Goal: Information Seeking & Learning: Learn about a topic

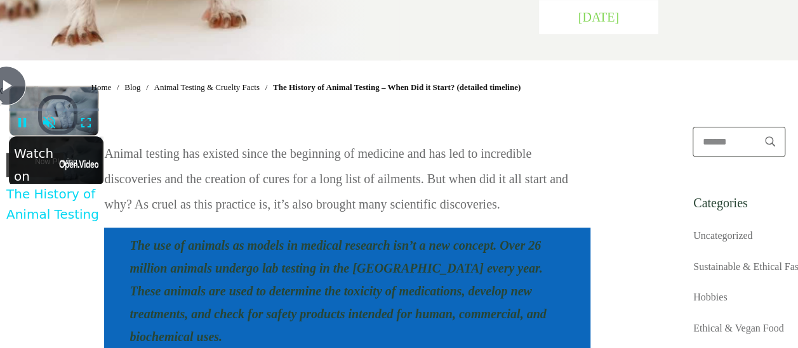
scroll to position [498, 0]
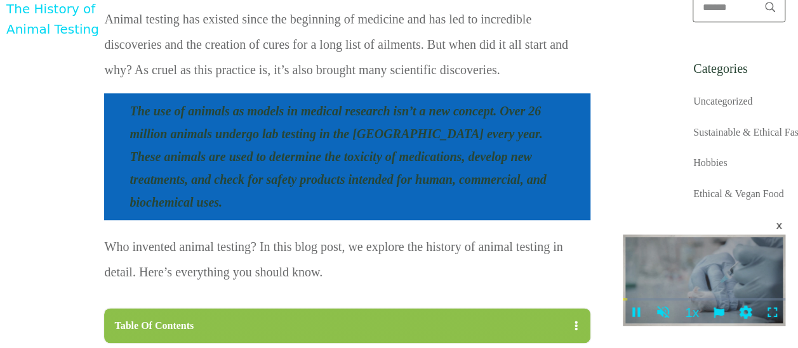
scroll to position [593, 0]
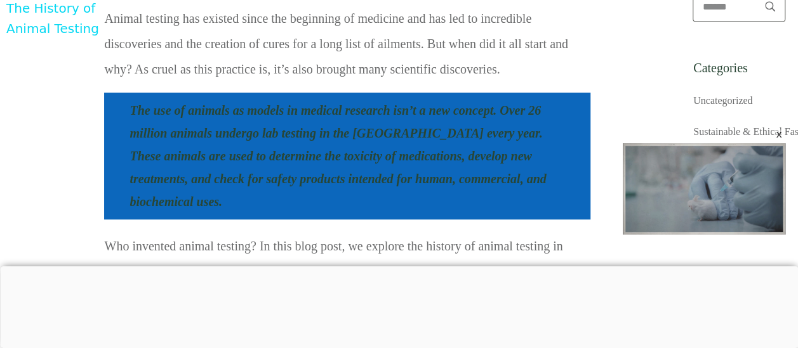
click at [316, 267] on div at bounding box center [399, 267] width 798 height 0
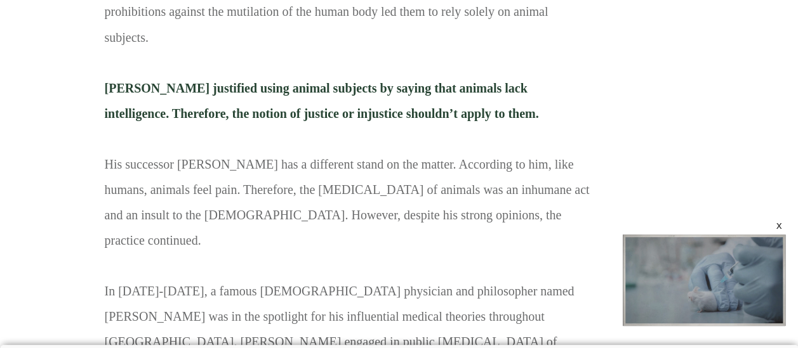
scroll to position [1167, 0]
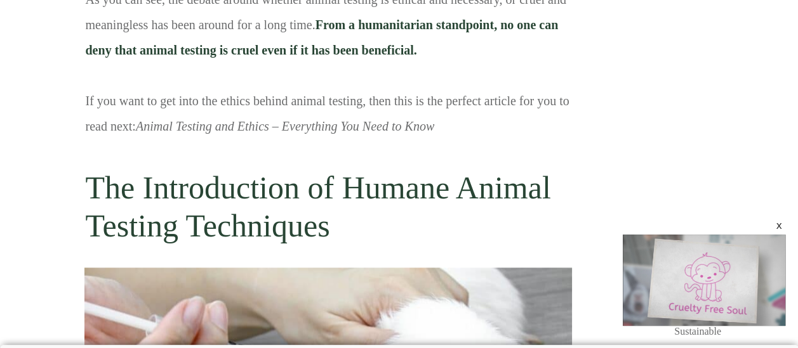
scroll to position [2837, 19]
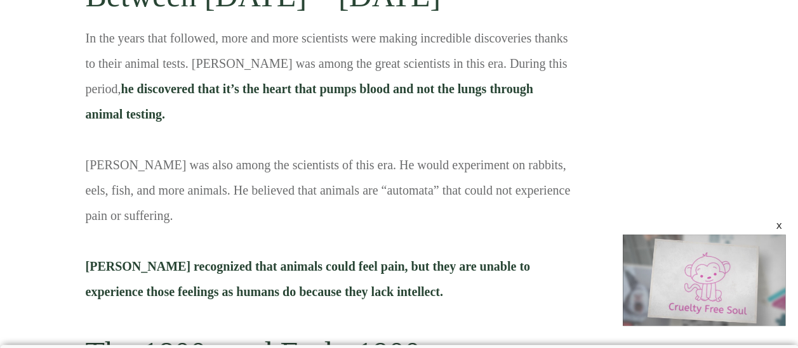
scroll to position [2069, 19]
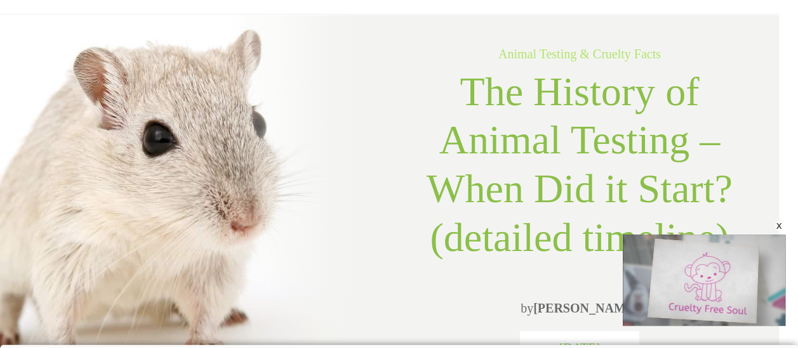
scroll to position [0, 19]
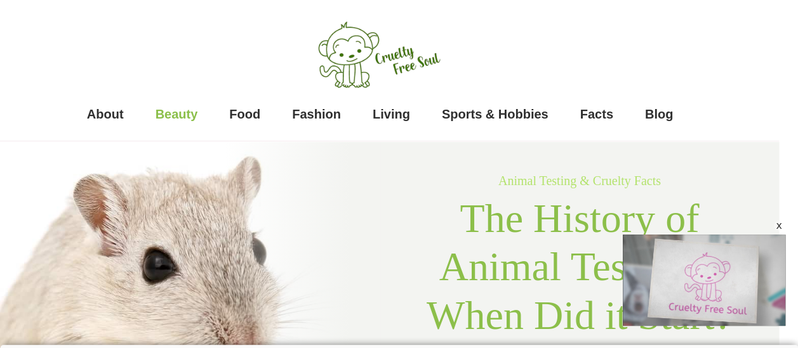
click at [177, 111] on span "Beauty" at bounding box center [177, 114] width 43 height 25
click at [778, 228] on div "x" at bounding box center [779, 226] width 10 height 10
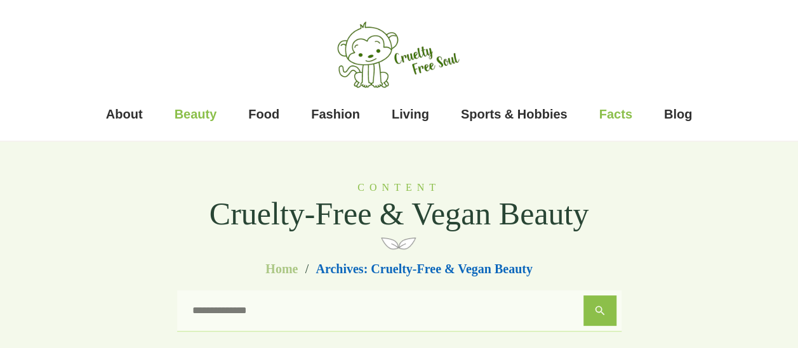
click at [607, 117] on span "Facts" at bounding box center [615, 114] width 33 height 25
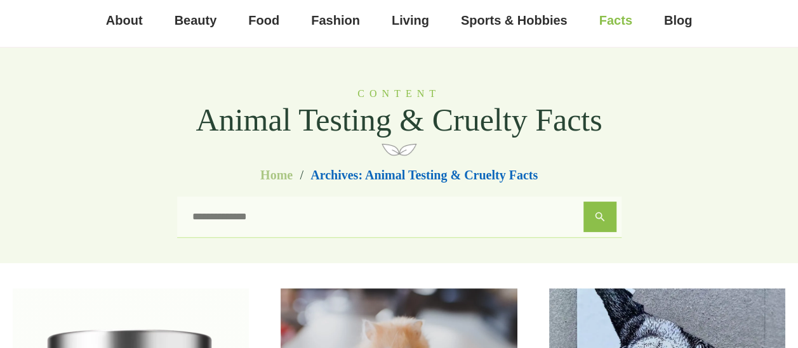
scroll to position [95, 0]
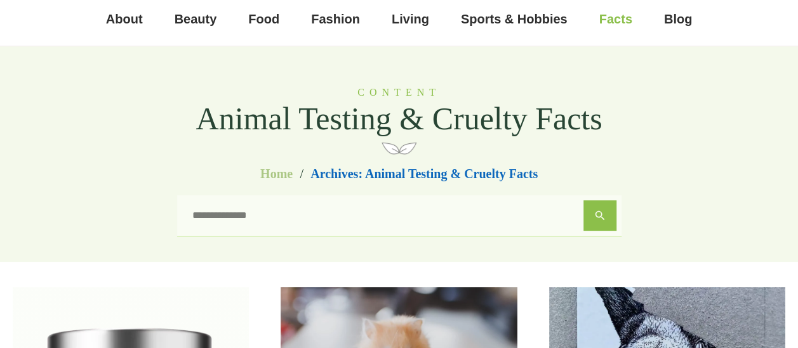
click at [437, 211] on input "search" at bounding box center [382, 216] width 401 height 30
type input "**********"
click at [583, 201] on button "Search" at bounding box center [599, 216] width 33 height 30
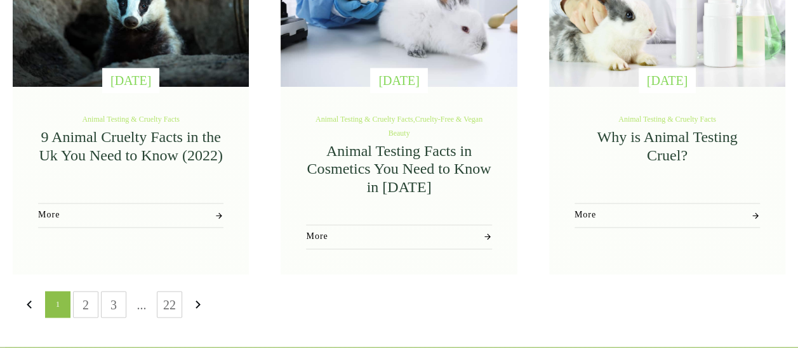
scroll to position [889, 0]
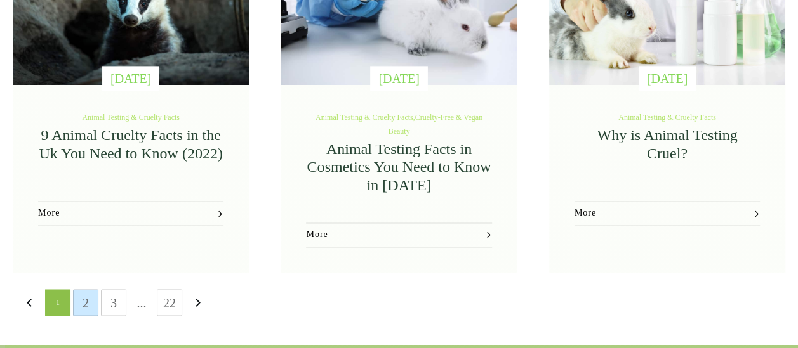
click at [85, 306] on link "2" at bounding box center [86, 302] width 24 height 25
click at [90, 305] on link "2" at bounding box center [86, 302] width 24 height 25
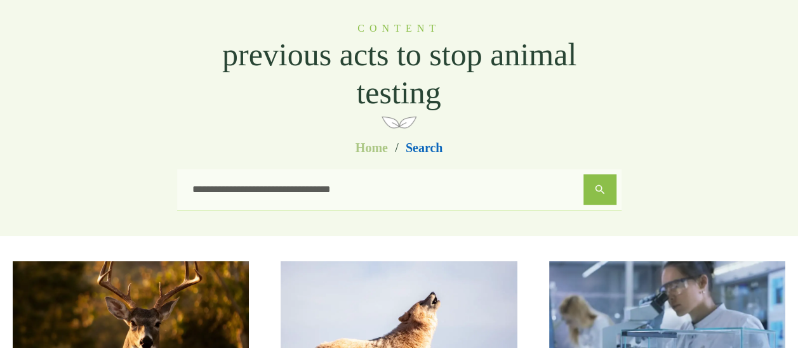
scroll to position [237, 0]
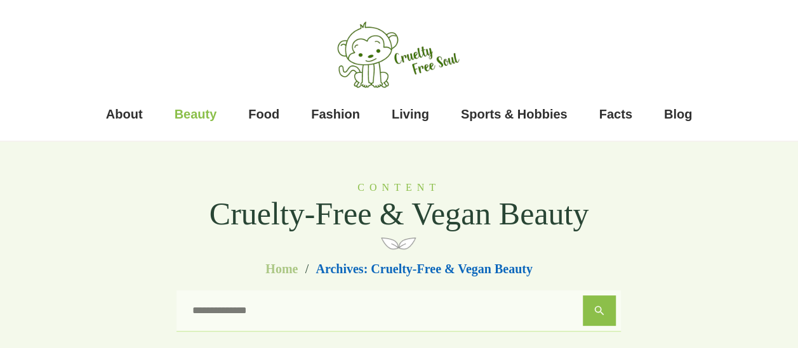
click at [199, 116] on span "Beauty" at bounding box center [196, 114] width 43 height 25
click at [614, 124] on span "Facts" at bounding box center [615, 114] width 33 height 25
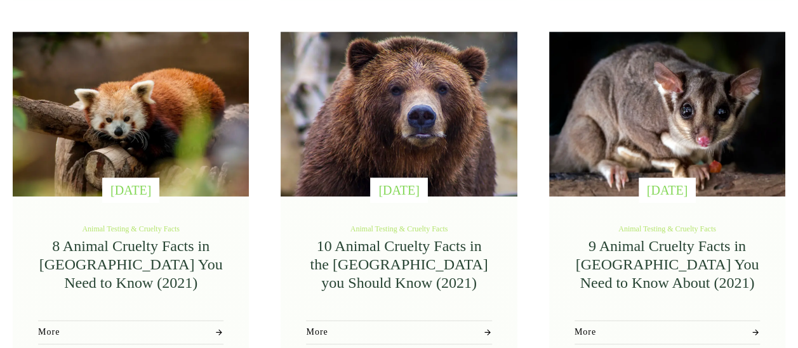
scroll to position [755, 0]
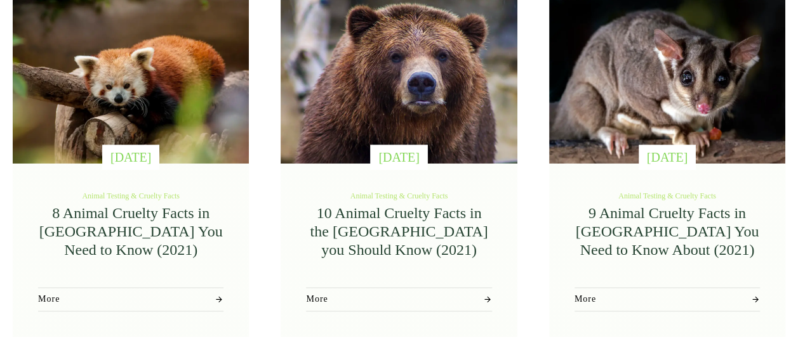
click at [626, 223] on link "9 Animal Cruelty Facts in [GEOGRAPHIC_DATA] You Need to Know About (2021)" at bounding box center [666, 231] width 183 height 53
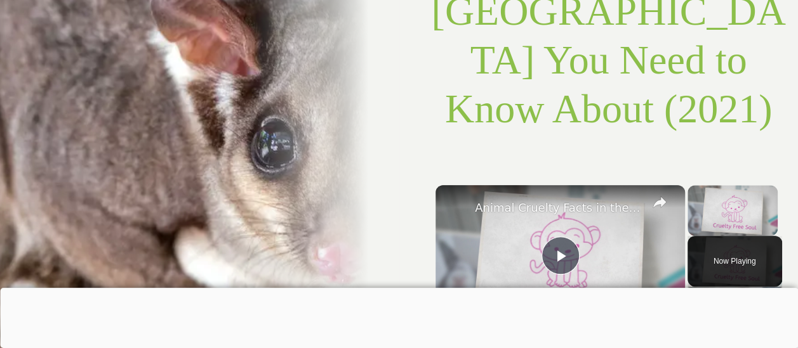
scroll to position [307, 0]
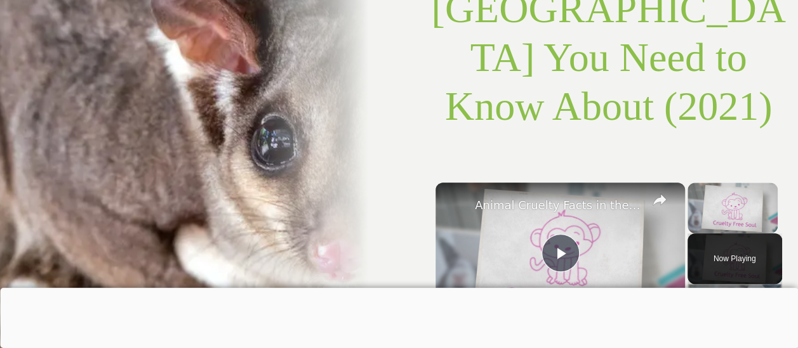
click at [324, 288] on div at bounding box center [399, 288] width 798 height 0
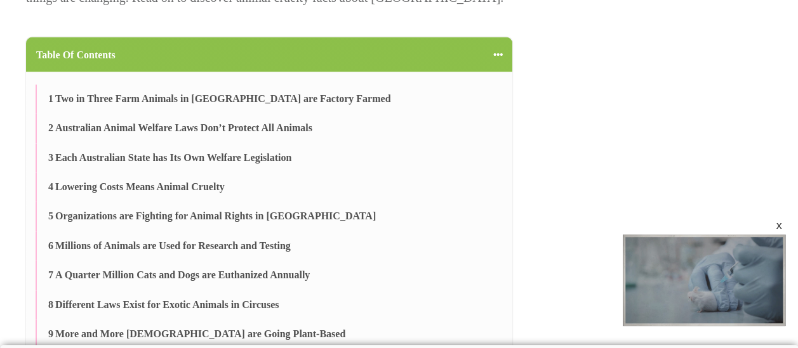
scroll to position [0, 0]
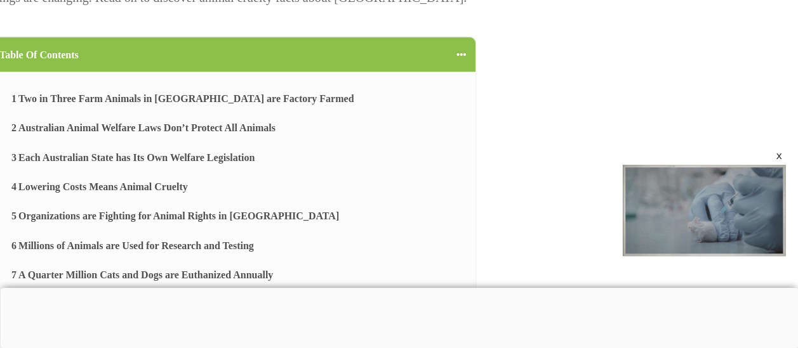
scroll to position [1169, 0]
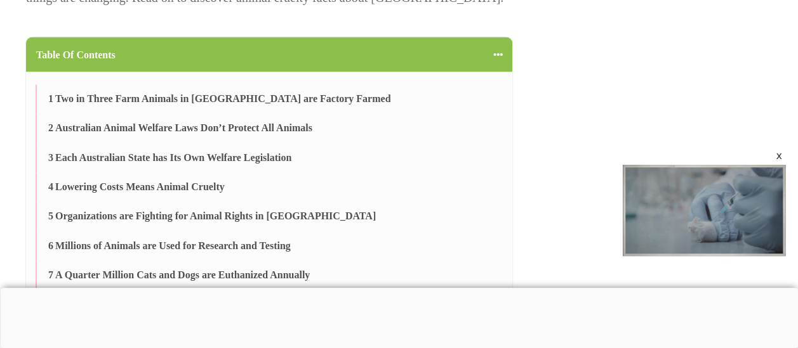
click at [316, 288] on div at bounding box center [399, 288] width 798 height 0
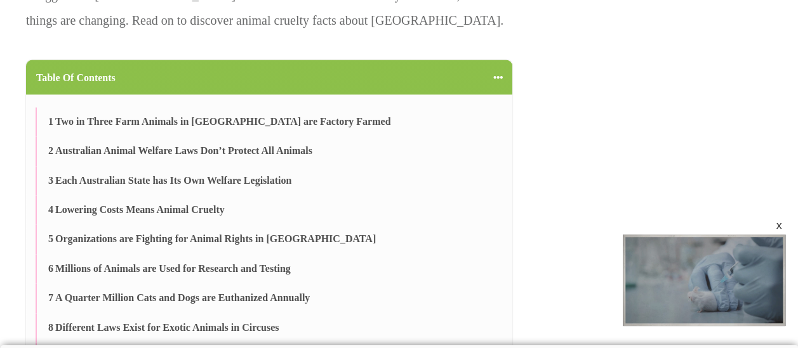
scroll to position [1144, 0]
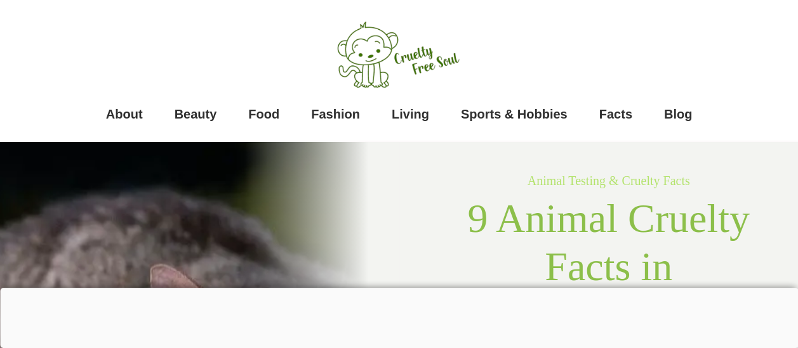
click at [311, 288] on div at bounding box center [399, 288] width 798 height 0
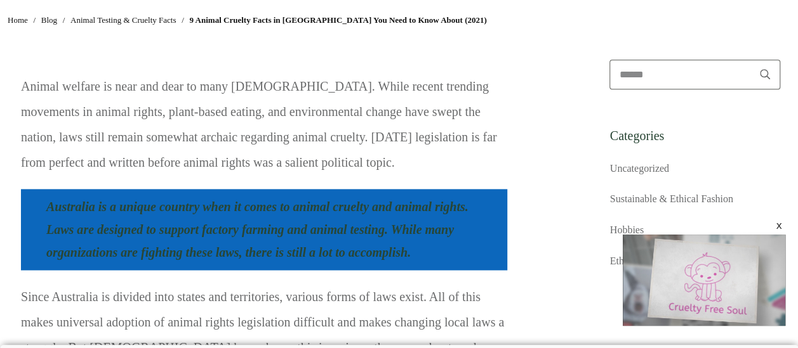
scroll to position [794, 5]
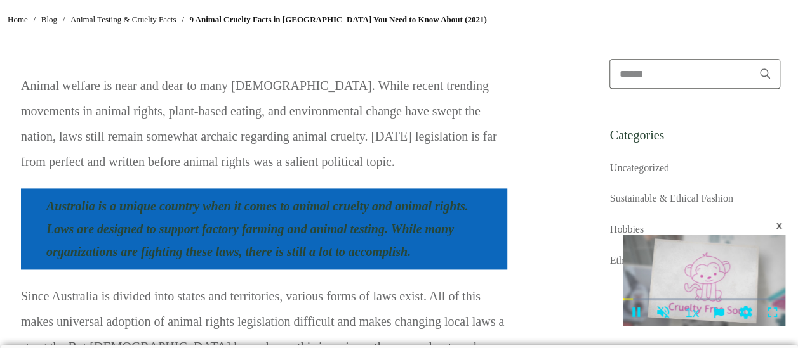
click at [777, 227] on div "x" at bounding box center [779, 226] width 10 height 10
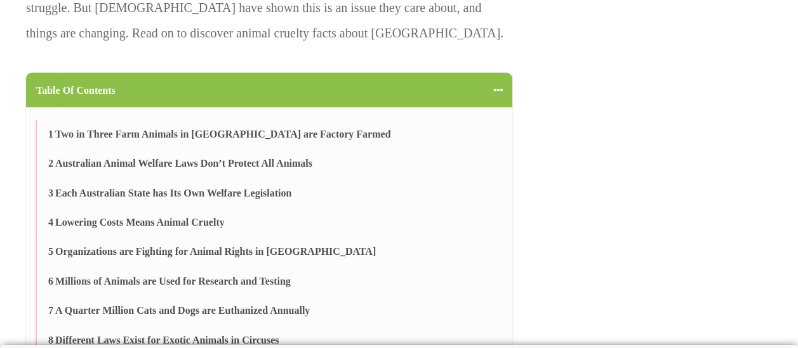
scroll to position [1131, 0]
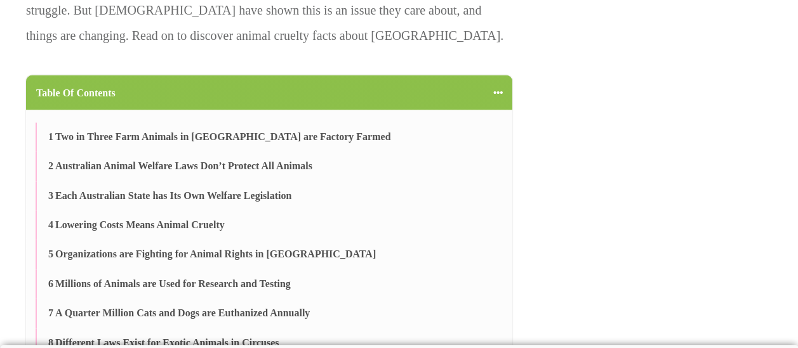
click at [36, 270] on div "6 Millions of Animals are Used for Research and Testing" at bounding box center [268, 284] width 464 height 29
click at [81, 159] on link "Australian Animal Welfare Laws Don’t Protect All Animals" at bounding box center [183, 166] width 257 height 14
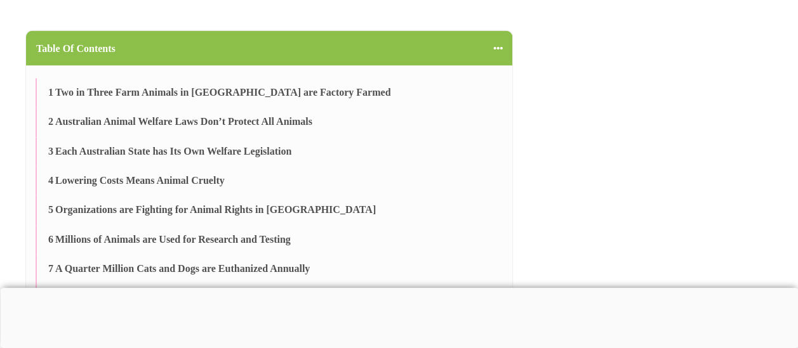
scroll to position [1193, 0]
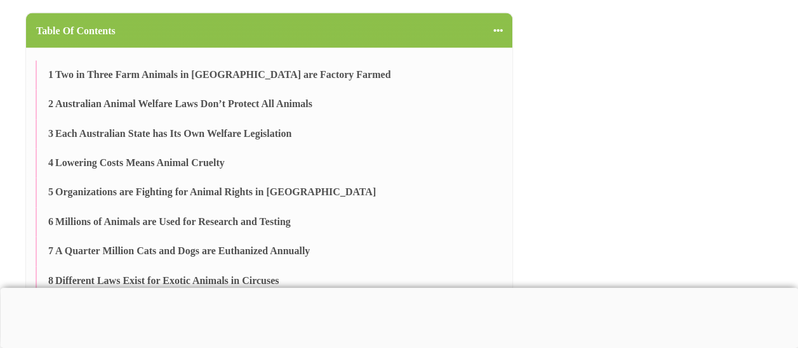
click at [308, 288] on div at bounding box center [399, 288] width 798 height 0
click at [315, 288] on div at bounding box center [399, 288] width 798 height 0
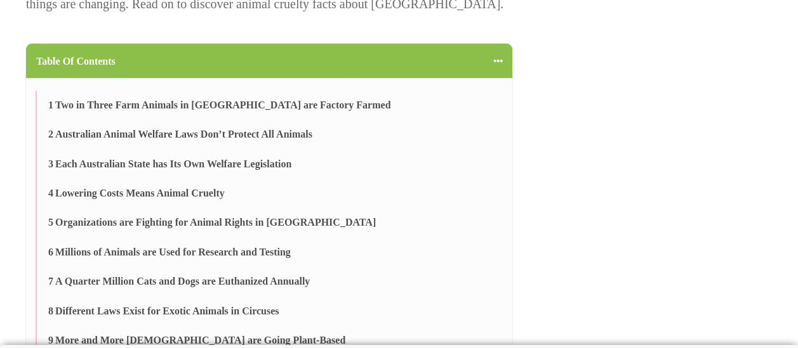
scroll to position [1162, 0]
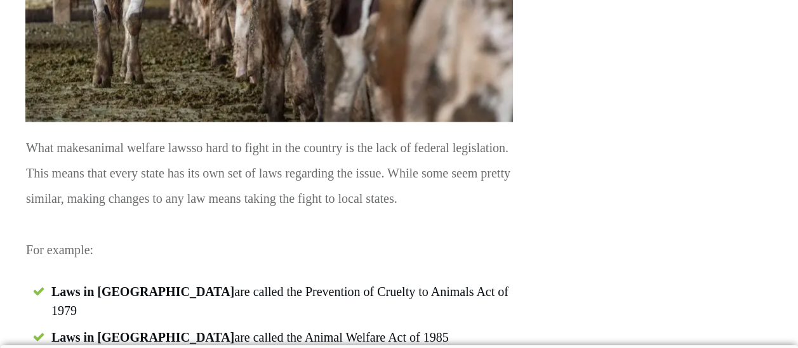
scroll to position [3367, 0]
